Goal: Task Accomplishment & Management: Complete application form

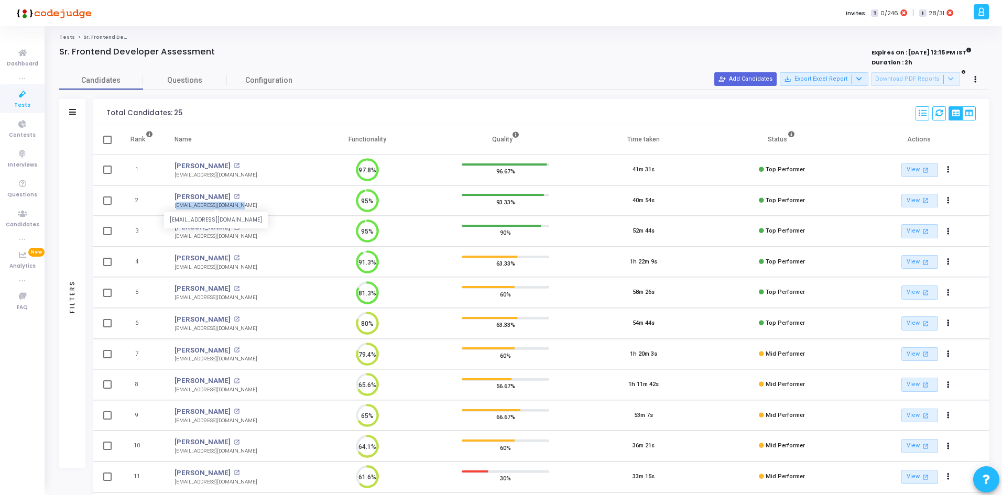
drag, startPoint x: 243, startPoint y: 202, endPoint x: 176, endPoint y: 205, distance: 67.7
click at [176, 205] on td "[PERSON_NAME] open_in_new [EMAIL_ADDRESS][DOMAIN_NAME] [EMAIL_ADDRESS][DOMAIN_N…" at bounding box center [231, 200] width 134 height 31
copy div "[EMAIL_ADDRESS][DOMAIN_NAME]"
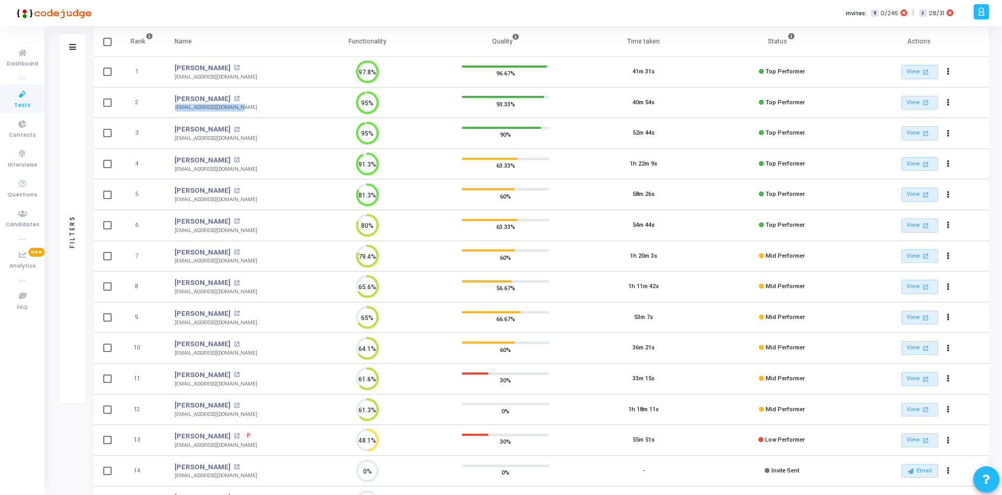
scroll to position [105, 0]
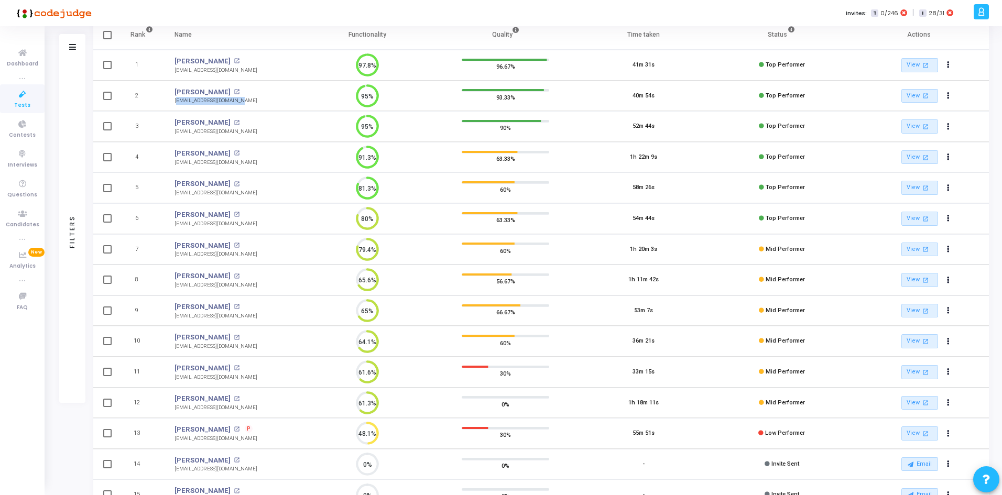
drag, startPoint x: 256, startPoint y: 379, endPoint x: 171, endPoint y: 379, distance: 84.9
click at [171, 379] on td "[PERSON_NAME] open_in_new [EMAIL_ADDRESS][DOMAIN_NAME]" at bounding box center [231, 372] width 134 height 31
copy div "[EMAIL_ADDRESS][DOMAIN_NAME]"
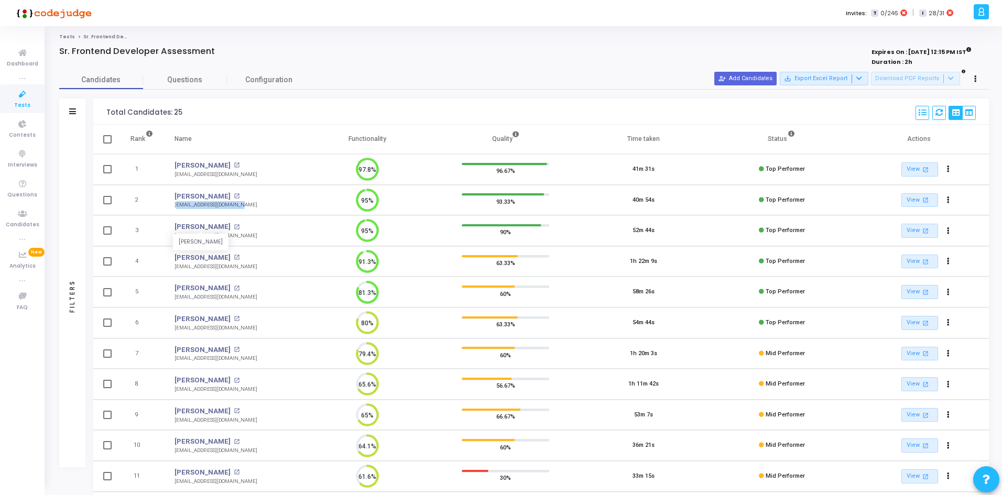
scroll to position [0, 0]
drag, startPoint x: 238, startPoint y: 296, endPoint x: 166, endPoint y: 297, distance: 71.8
click at [166, 297] on td "[PERSON_NAME] open_in_new [EMAIL_ADDRESS][DOMAIN_NAME]" at bounding box center [231, 292] width 134 height 31
copy div "[EMAIL_ADDRESS][DOMAIN_NAME]"
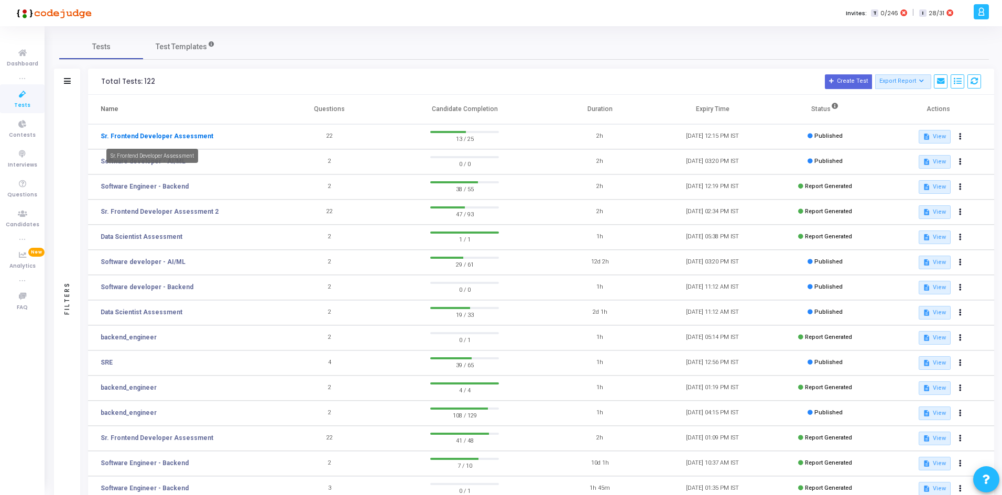
click at [168, 137] on link "Sr. Frontend Developer Assessment" at bounding box center [157, 136] width 113 height 9
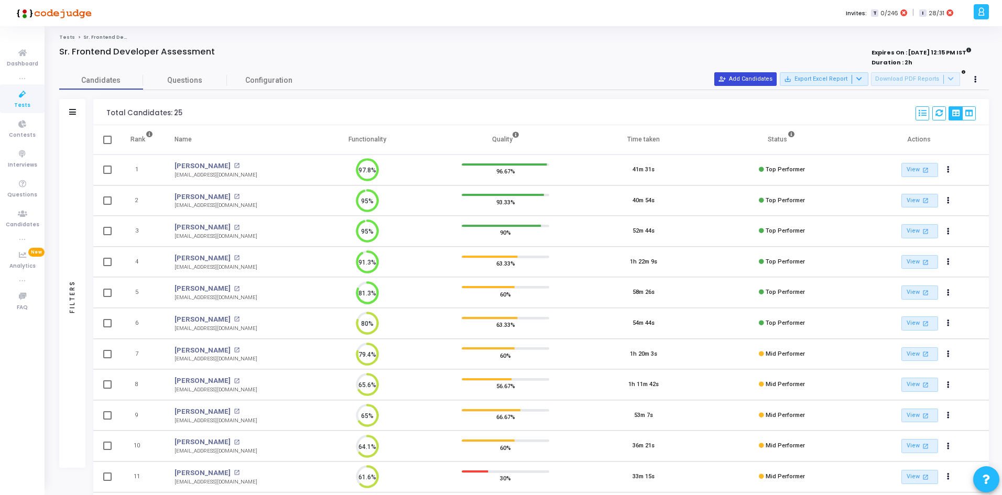
click at [771, 78] on button "person_add_alt Add Candidates" at bounding box center [745, 79] width 62 height 14
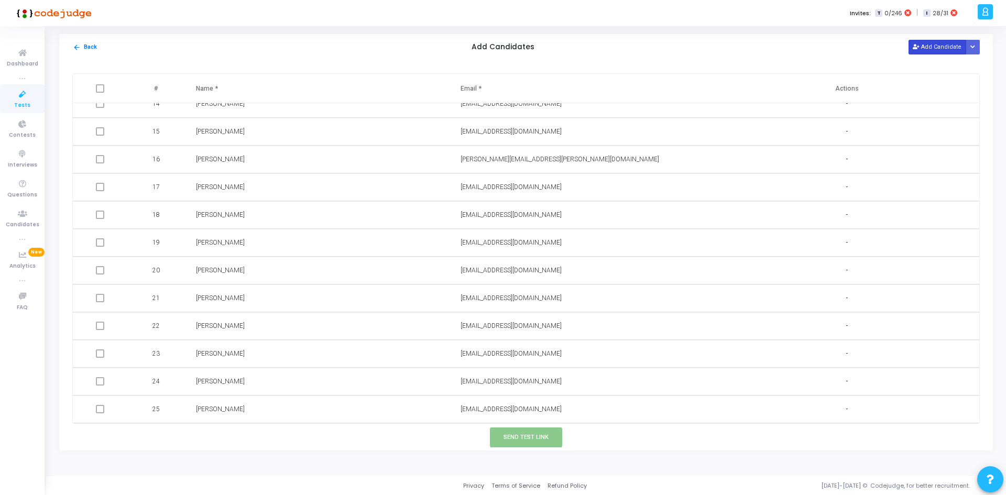
click at [932, 53] on button "Add Candidate" at bounding box center [938, 47] width 58 height 14
click at [537, 411] on input "text" at bounding box center [545, 409] width 169 height 17
paste input "dk13579dk@gmail.com |"
type input "dk13579dk@gmail.com"
click at [269, 409] on input "text" at bounding box center [280, 409] width 169 height 17
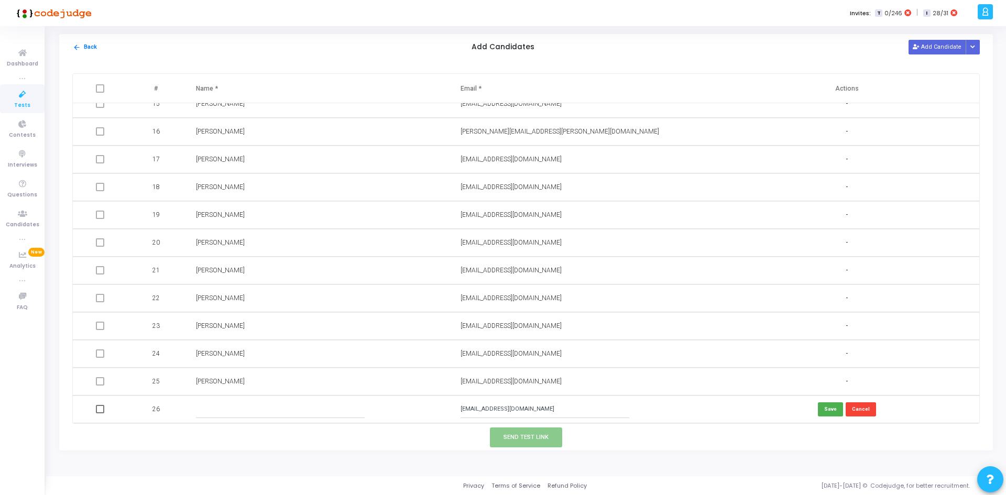
paste input "Deepak Kumar"
type input "Deepak Kumar"
click at [537, 439] on button "Send Test Link" at bounding box center [526, 437] width 72 height 19
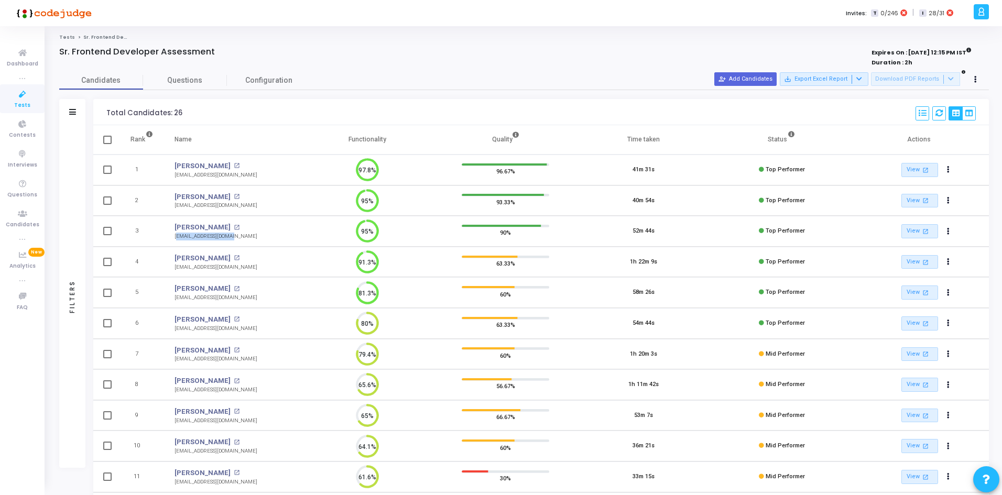
drag, startPoint x: 173, startPoint y: 238, endPoint x: 224, endPoint y: 242, distance: 50.4
click at [224, 242] on td "Aditya Raj Bagri open_in_new adeityaraj@gmail.com" at bounding box center [231, 231] width 134 height 31
copy div "[EMAIL_ADDRESS][DOMAIN_NAME]"
drag, startPoint x: 229, startPoint y: 327, endPoint x: 170, endPoint y: 330, distance: 59.3
click at [170, 330] on td "Ayush Kumar open_in_new ak0735000@gmail.com" at bounding box center [231, 323] width 134 height 31
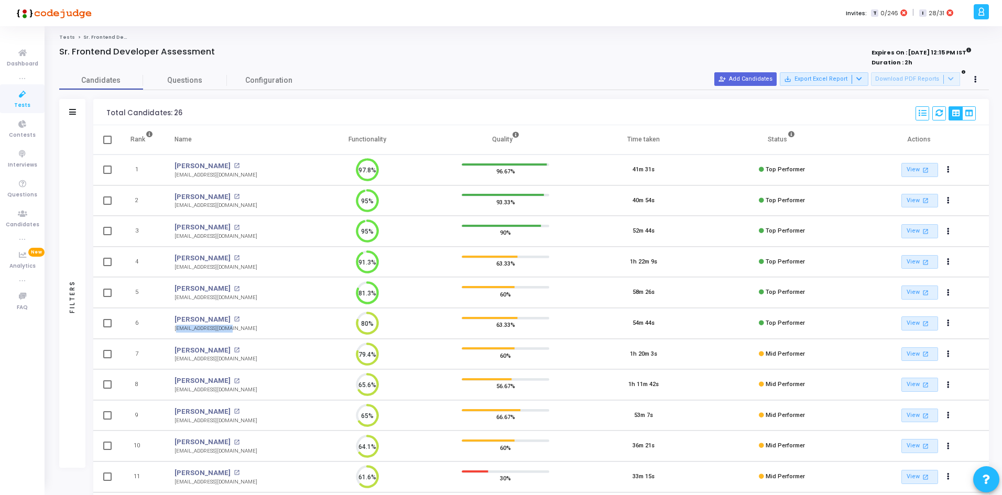
copy div "[EMAIL_ADDRESS][DOMAIN_NAME]"
drag, startPoint x: 240, startPoint y: 390, endPoint x: 171, endPoint y: 391, distance: 69.7
click at [171, 391] on td "Chimpiri Rohith open_in_new rohith18151821@gmail.com" at bounding box center [231, 384] width 134 height 31
copy div "[EMAIL_ADDRESS][DOMAIN_NAME]"
drag, startPoint x: 252, startPoint y: 424, endPoint x: 166, endPoint y: 428, distance: 86.5
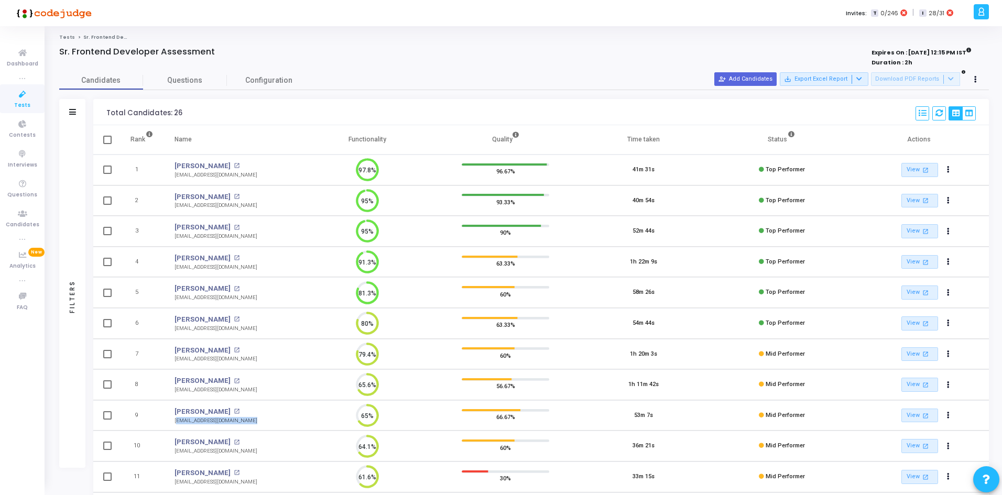
click at [166, 428] on td "Prateek open_in_new varshneyprateek20@gmail.com" at bounding box center [231, 415] width 134 height 31
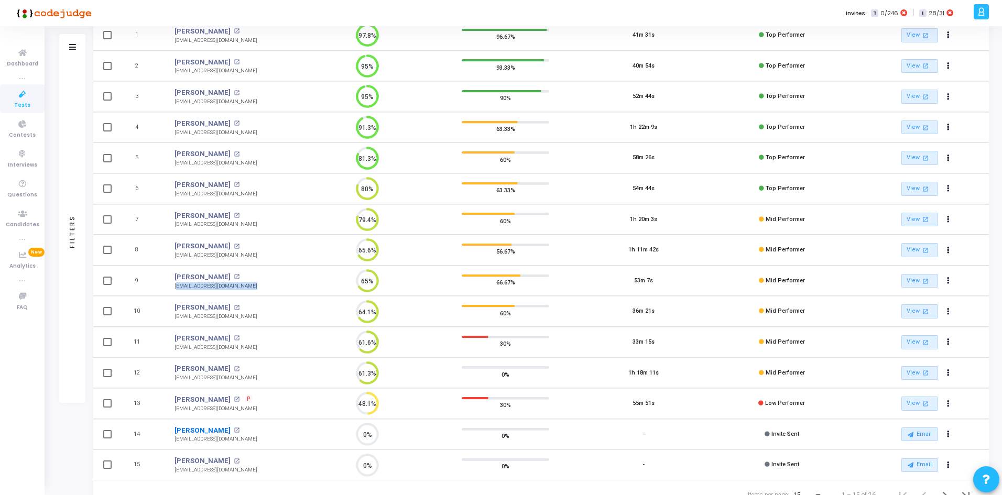
scroll to position [157, 0]
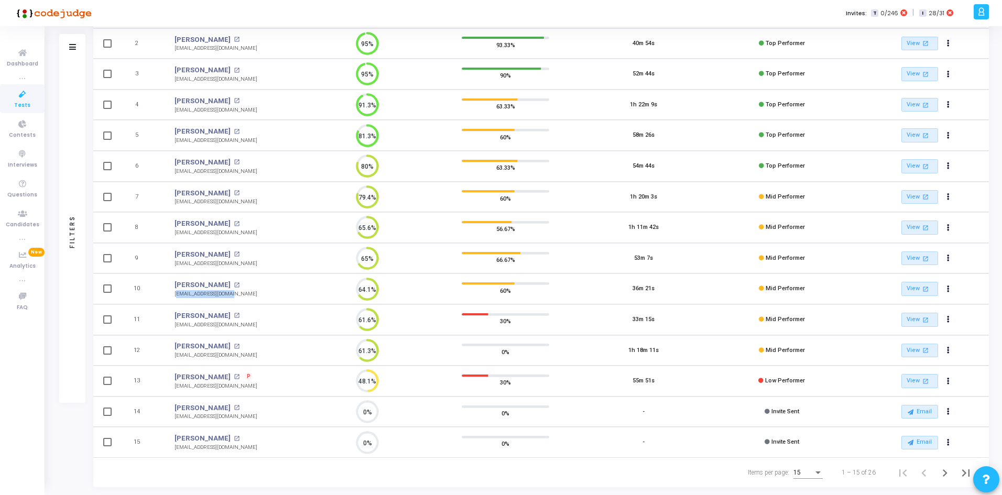
drag, startPoint x: 243, startPoint y: 291, endPoint x: 170, endPoint y: 297, distance: 73.6
click at [170, 297] on td "Meghana M Hadimani open_in_new meghannumh@gmail.com" at bounding box center [231, 288] width 134 height 31
copy div "[EMAIL_ADDRESS][DOMAIN_NAME]"
